Goal: Task Accomplishment & Management: Complete application form

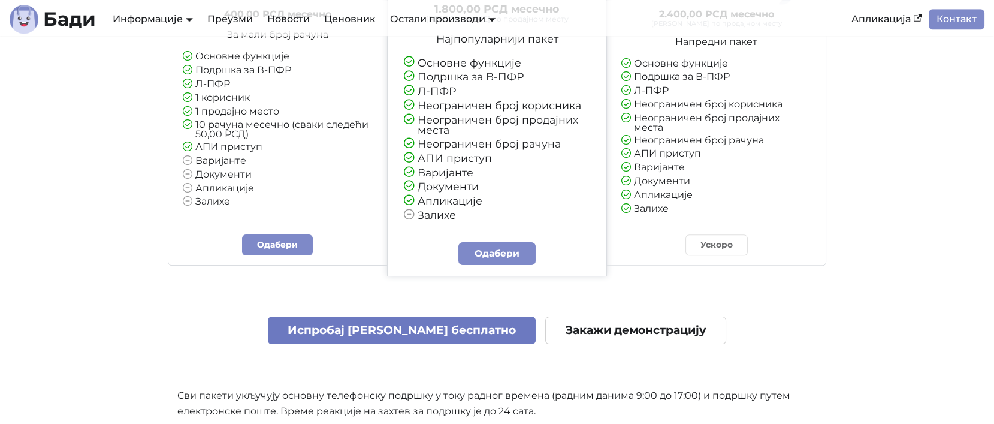
scroll to position [2956, 0]
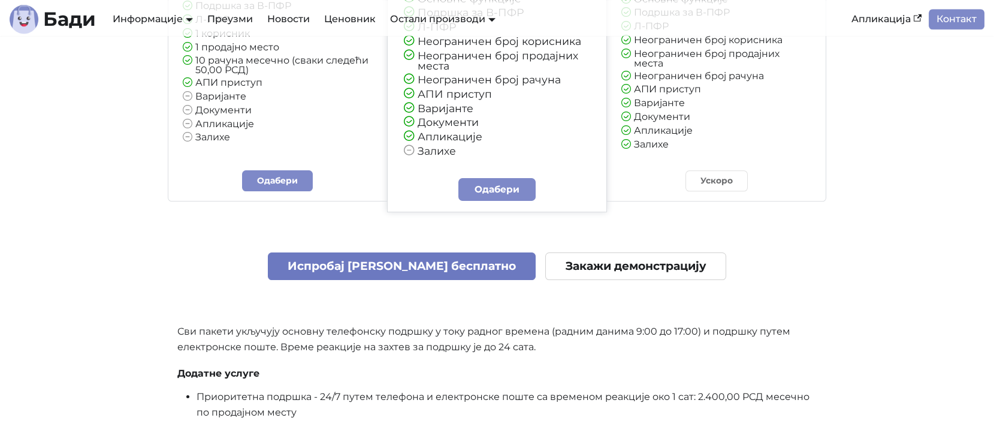
click at [401, 274] on link "Испробај Бади бесплатно" at bounding box center [402, 266] width 268 height 28
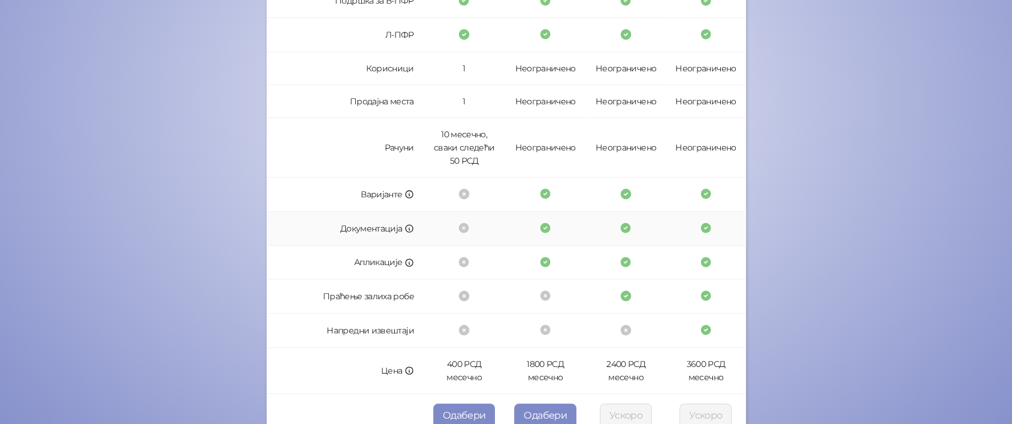
scroll to position [355, 0]
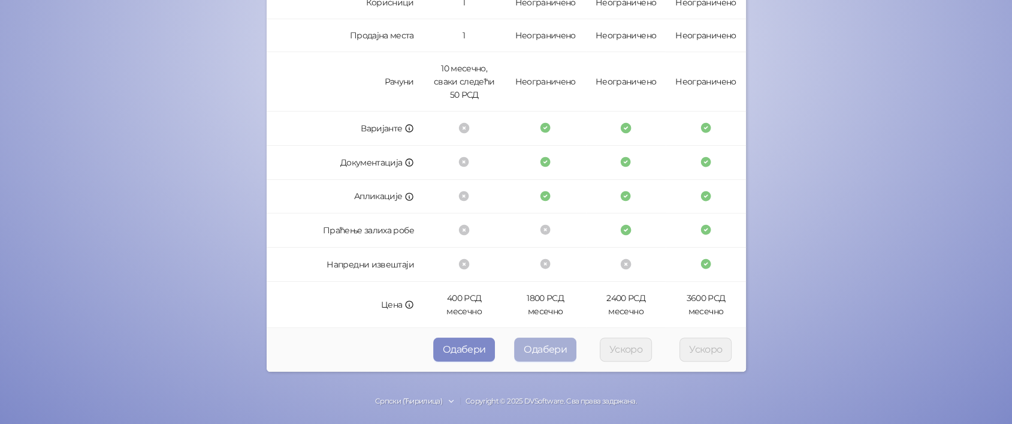
click at [539, 357] on button "Одабери" at bounding box center [545, 349] width 62 height 24
